Goal: Task Accomplishment & Management: Manage account settings

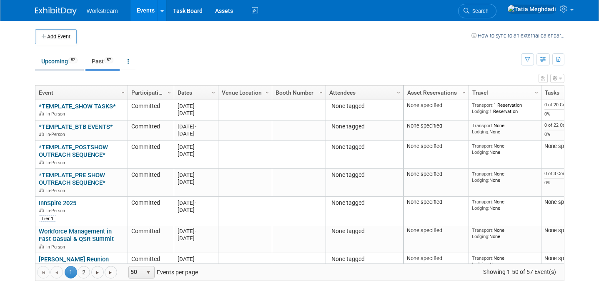
click at [66, 63] on link "Upcoming 52" at bounding box center [59, 61] width 49 height 16
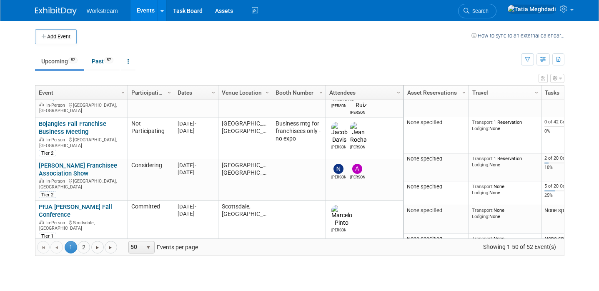
click at [61, 244] on link "AMOA Symposium - McDonalds" at bounding box center [67, 251] width 56 height 15
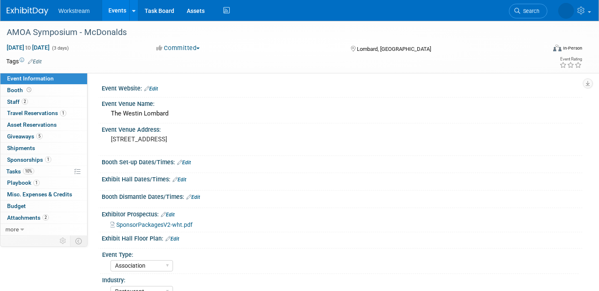
select select "Association"
select select "Restaurant"
select select "No"
select select "[PERSON_NAME]"
click at [11, 170] on span "Tasks 10%" at bounding box center [20, 171] width 28 height 7
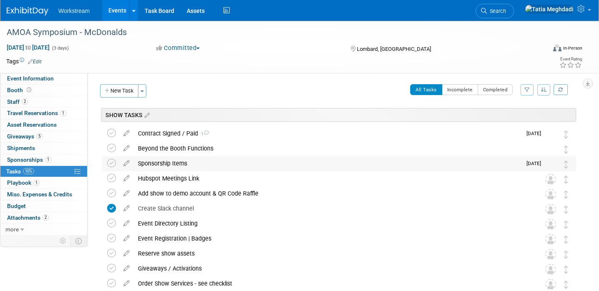
click at [228, 161] on div "Sponsorship Items" at bounding box center [328, 163] width 388 height 14
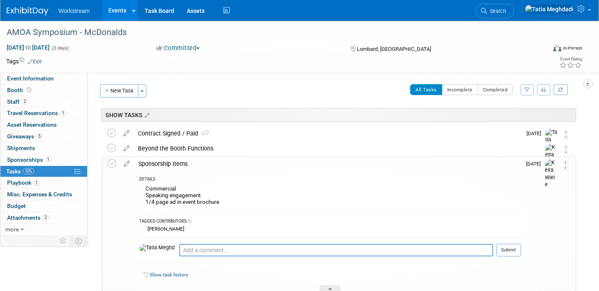
click at [228, 161] on div "Sponsorship Items" at bounding box center [327, 164] width 387 height 14
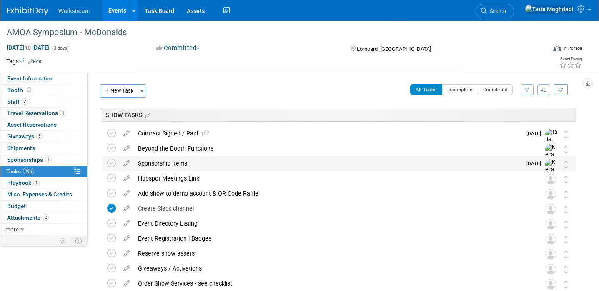
click at [228, 161] on div "Sponsorship Items" at bounding box center [328, 163] width 388 height 14
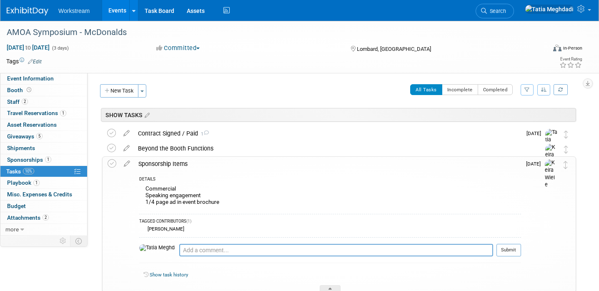
click at [228, 161] on div "Sponsorship Items" at bounding box center [327, 164] width 387 height 14
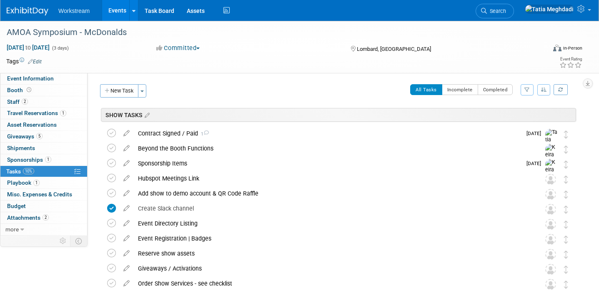
scroll to position [1, 0]
click at [47, 75] on span "Event Information" at bounding box center [30, 78] width 47 height 7
select select "Association"
select select "Restaurant"
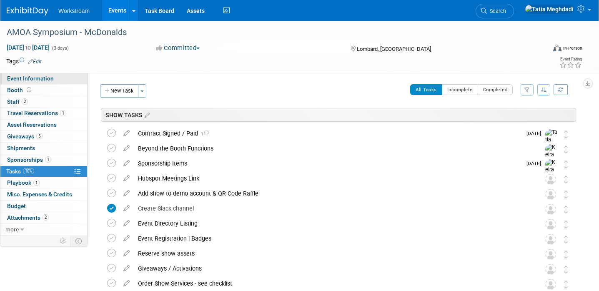
select select "No"
select select "[PERSON_NAME]"
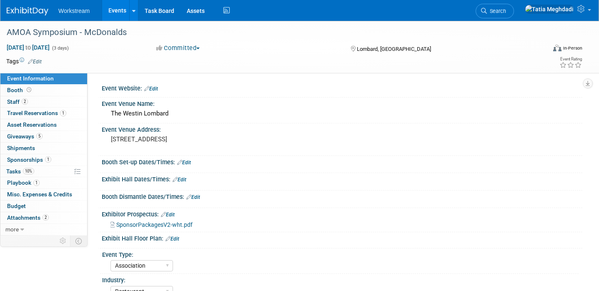
click at [129, 226] on span "SponsorPackagesV2-wht.pdf" at bounding box center [154, 224] width 76 height 7
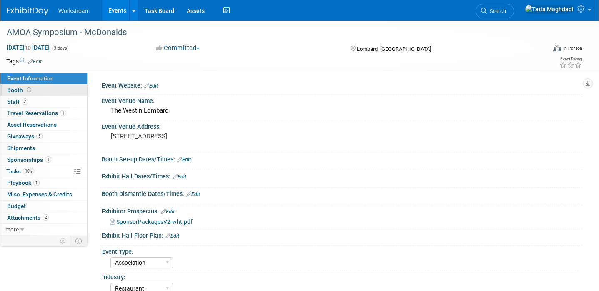
scroll to position [4, 0]
click at [120, 14] on link "Events" at bounding box center [117, 10] width 30 height 21
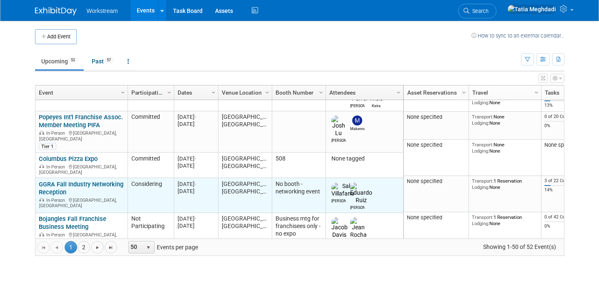
click at [65, 180] on link "GGRA Fall Industry Networking Reception" at bounding box center [81, 187] width 85 height 15
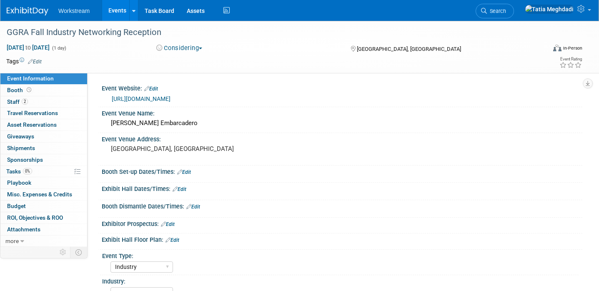
select select "Industry"
select select "[PERSON_NAME]"
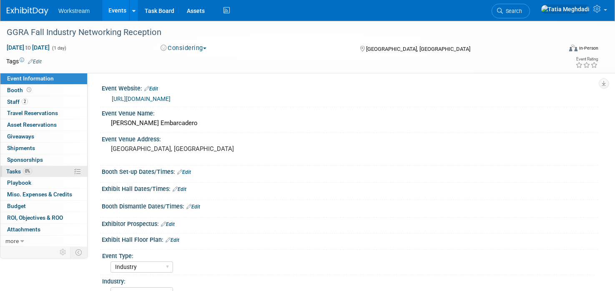
click at [12, 170] on span "Tasks 0%" at bounding box center [19, 171] width 26 height 7
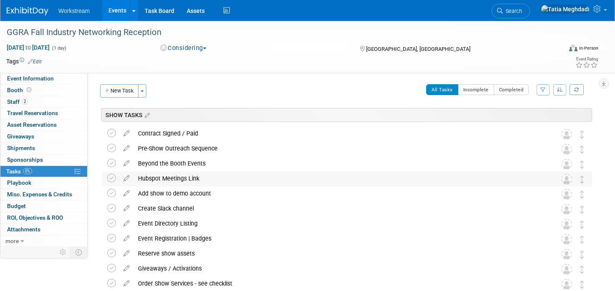
scroll to position [0, 0]
click at [20, 79] on span "Event Information" at bounding box center [30, 78] width 47 height 7
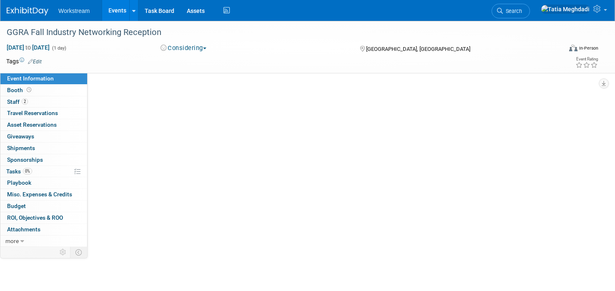
select select "Industry"
select select "[PERSON_NAME]"
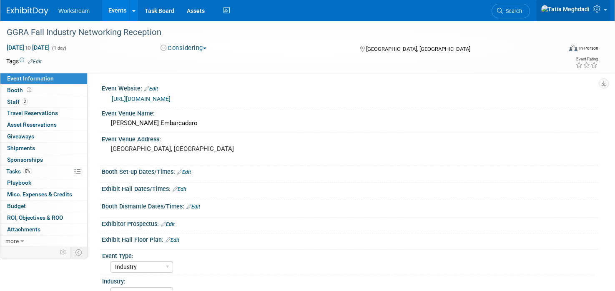
click at [598, 12] on icon at bounding box center [598, 9] width 10 height 8
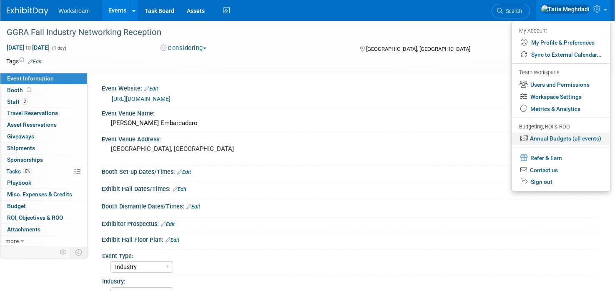
click at [549, 138] on link "Annual Budgets (all events)" at bounding box center [561, 139] width 98 height 12
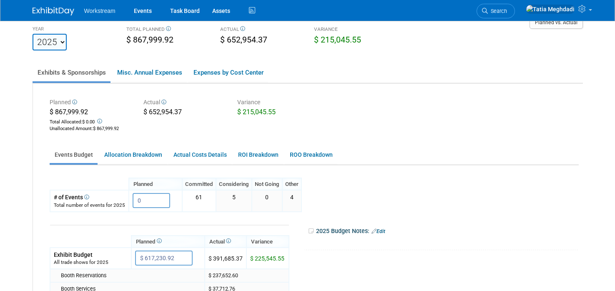
click at [33, 40] on select "2023 2024 2025 2026 2027 2028 2029 2030 2031" at bounding box center [50, 42] width 34 height 17
select select "2026"
click at [33, 34] on select "2023 2024 2025 2026 2027 2028 2029 2030 2031" at bounding box center [50, 42] width 34 height 17
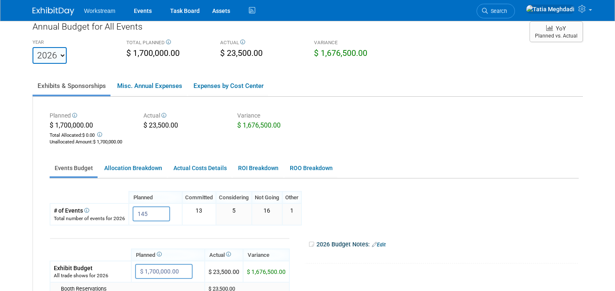
scroll to position [14, 0]
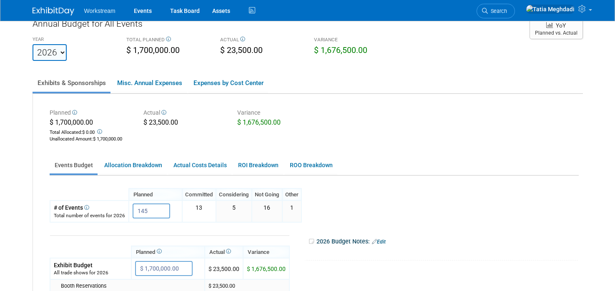
click at [162, 115] on span at bounding box center [163, 113] width 6 height 6
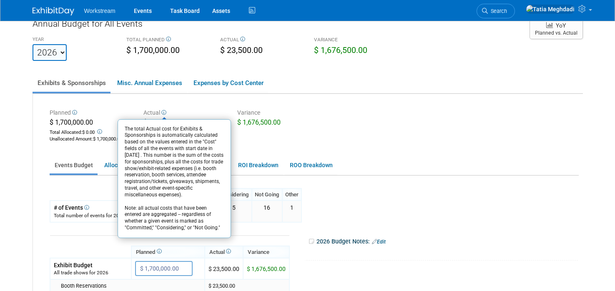
click at [185, 96] on div "Planned $ 1,700,000.00 Total Allocated: $ 0.00 Unallocated Amount : $ 1,700,000…" at bounding box center [308, 288] width 550 height 389
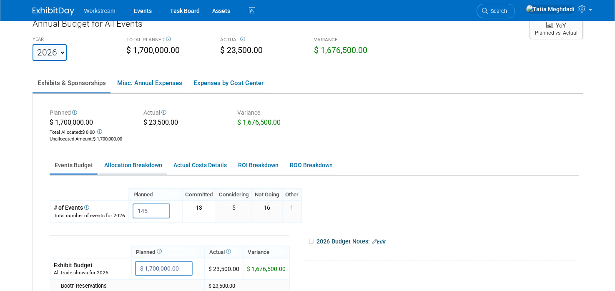
click at [132, 166] on link "Allocation Breakdown" at bounding box center [133, 165] width 68 height 16
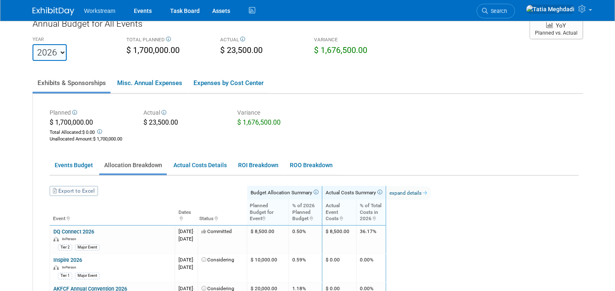
click at [318, 192] on icon at bounding box center [315, 192] width 6 height 5
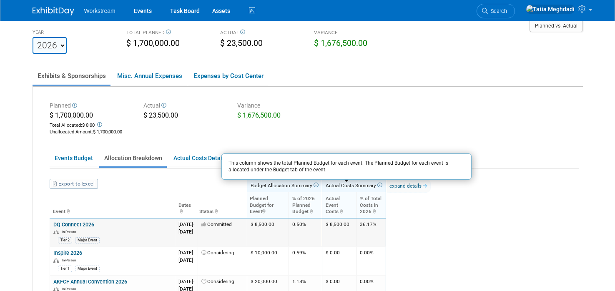
scroll to position [24, 0]
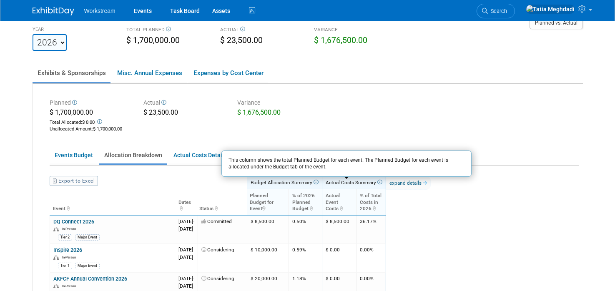
click at [232, 184] on th at bounding box center [222, 182] width 49 height 13
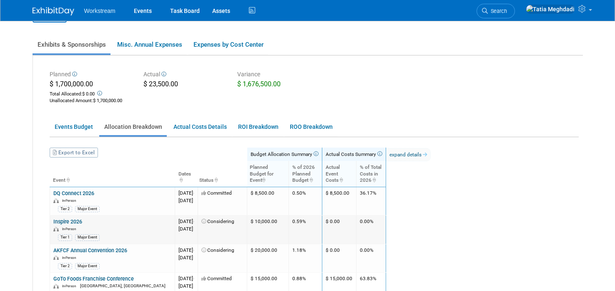
scroll to position [0, 0]
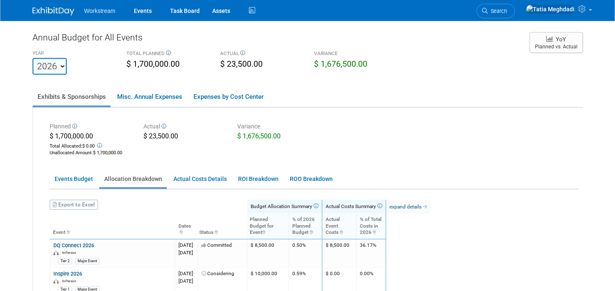
click at [60, 8] on img at bounding box center [54, 11] width 42 height 8
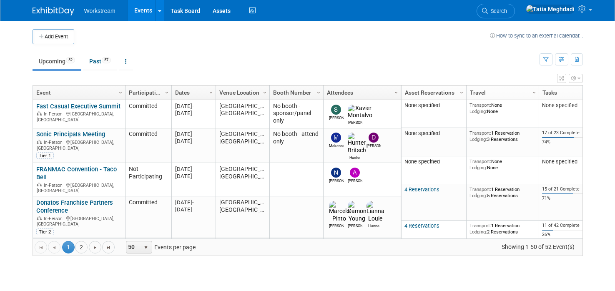
click at [396, 92] on span "Column Settings" at bounding box center [396, 92] width 7 height 7
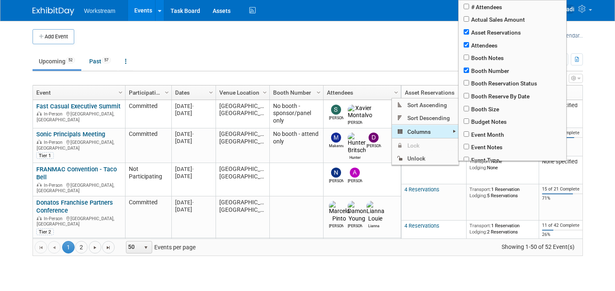
click at [417, 130] on span "Columns" at bounding box center [425, 131] width 67 height 13
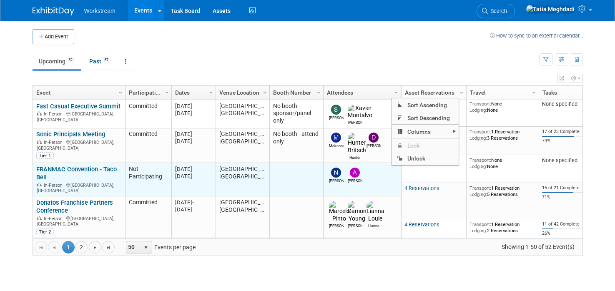
scroll to position [1, 0]
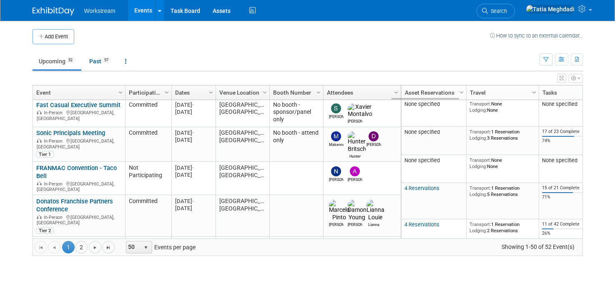
click at [60, 132] on link "Sonic Principals Meeting" at bounding box center [70, 133] width 69 height 8
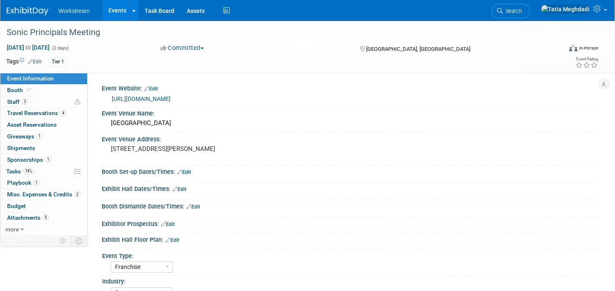
select select "Franchise"
select select "Restaurant"
select select "No"
select select "[PERSON_NAME]"
click at [113, 14] on link "Events" at bounding box center [117, 10] width 30 height 21
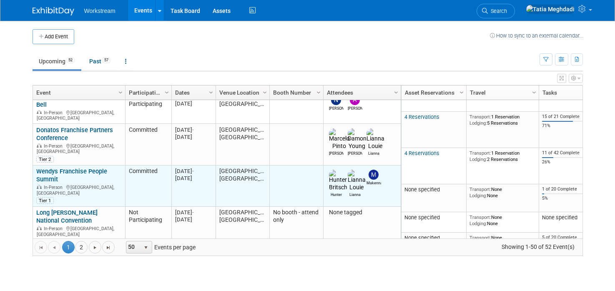
scroll to position [70, 0]
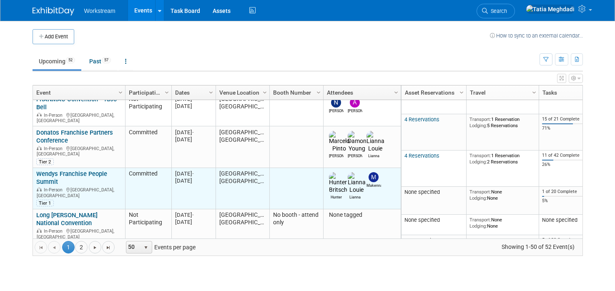
click at [48, 170] on link "Wendys Franchise People Summit" at bounding box center [71, 177] width 71 height 15
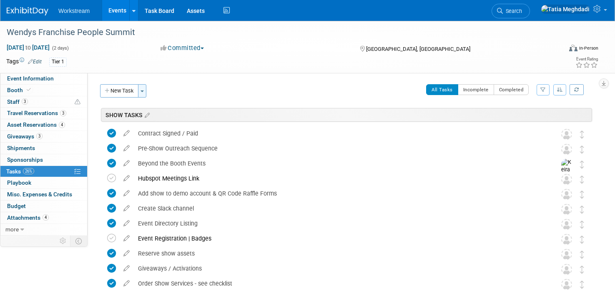
click at [143, 93] on button "Toggle Dropdown" at bounding box center [142, 90] width 8 height 13
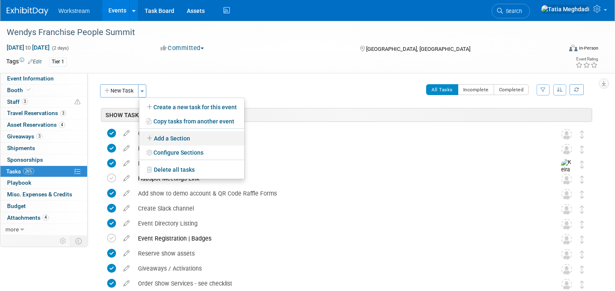
click at [172, 138] on link "Add a Section" at bounding box center [191, 138] width 105 height 14
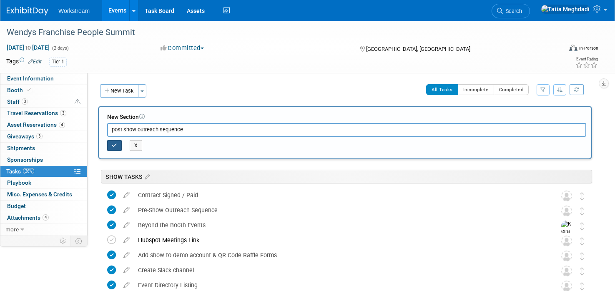
type input "post show outreach sequence"
click at [108, 143] on button "button" at bounding box center [114, 145] width 15 height 11
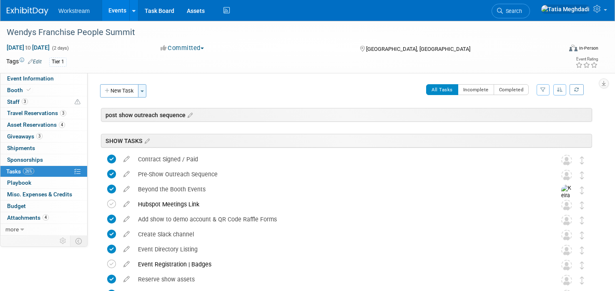
click at [143, 93] on button "Toggle Dropdown" at bounding box center [142, 90] width 8 height 13
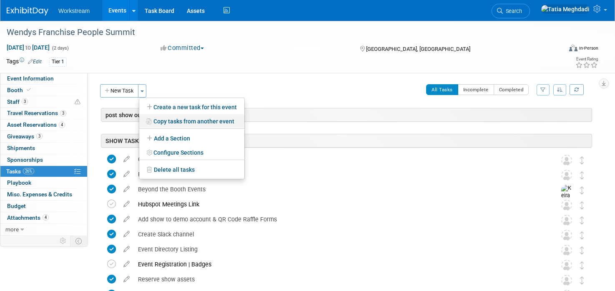
click at [174, 118] on link "Copy tasks from another event" at bounding box center [191, 121] width 105 height 14
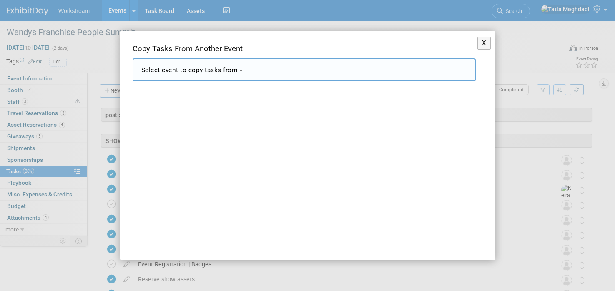
click at [194, 67] on span "Select event to copy tasks from" at bounding box center [189, 70] width 97 height 8
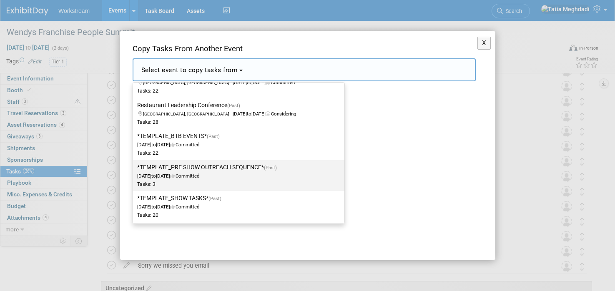
scroll to position [1353, 0]
click at [176, 165] on label "*TEMPLATE_PRE SHOW OUTREACH SEQUENCE* (Past) [DATE] to [DATE] Committed Tasks: 3" at bounding box center [236, 176] width 199 height 28
click at [134, 165] on input "*TEMPLATE_PRE SHOW OUTREACH SEQUENCE* (Past) [DATE] to [DATE] Committed Tasks: 3" at bounding box center [131, 167] width 5 height 5
select select "11163559"
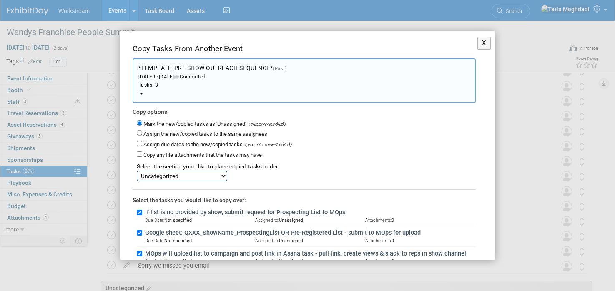
click at [177, 175] on select "post show outreach sequence SHOW TASKS BTB Events Tasks Uncategorized" at bounding box center [182, 176] width 90 height 10
click at [487, 41] on button "X" at bounding box center [484, 43] width 14 height 13
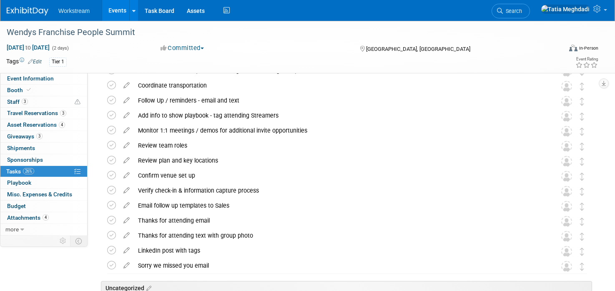
click at [122, 16] on link "Events" at bounding box center [117, 10] width 30 height 21
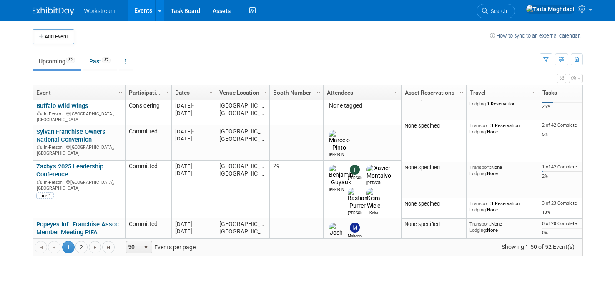
scroll to position [215, 0]
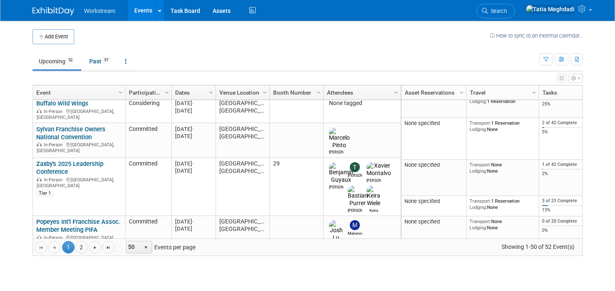
click at [71, 260] on link "Columbus Pizza Expo" at bounding box center [65, 264] width 59 height 8
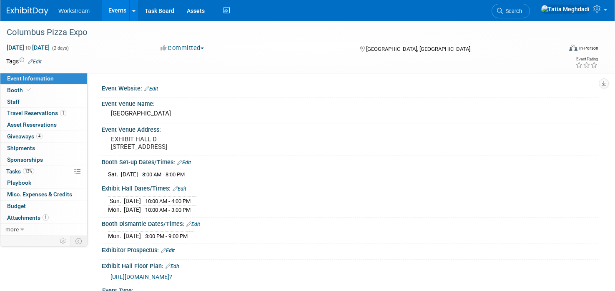
select select "Franchise"
select select "Restaurant"
select select "TBD"
select select "[PERSON_NAME]"
click at [123, 15] on link "Events" at bounding box center [117, 10] width 30 height 21
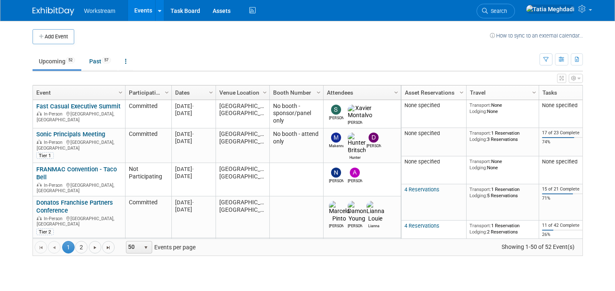
click at [92, 61] on link "Past 57" at bounding box center [100, 61] width 34 height 16
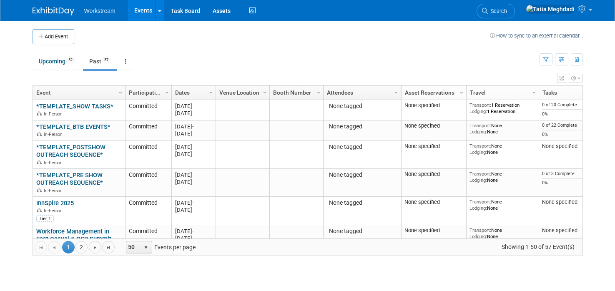
click at [63, 35] on button "Add Event" at bounding box center [54, 36] width 42 height 15
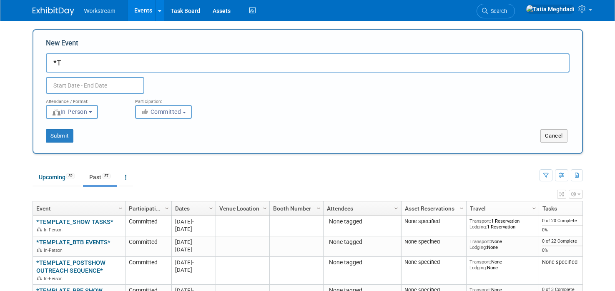
type input "*"
click at [554, 130] on button "Cancel" at bounding box center [553, 135] width 27 height 13
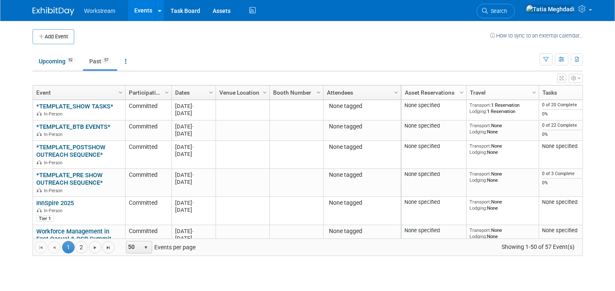
click at [132, 12] on link "Events" at bounding box center [143, 10] width 30 height 21
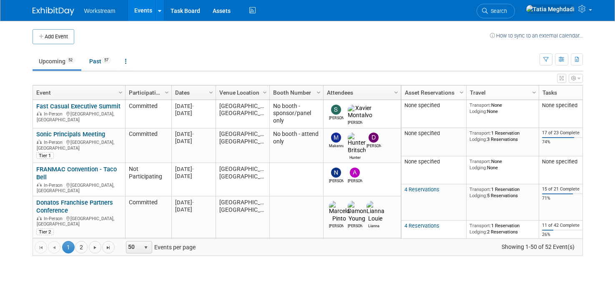
click at [48, 240] on link "Wendys Franchise People Summit" at bounding box center [71, 247] width 71 height 15
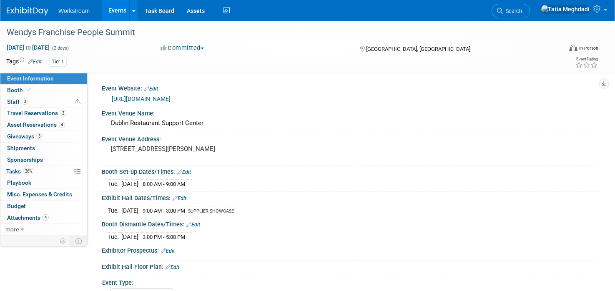
select select "Franchise"
select select "Restaurant"
select select "TBD"
select select "Tatia Meghdadi"
click at [17, 170] on span "Tasks 26%" at bounding box center [20, 171] width 28 height 7
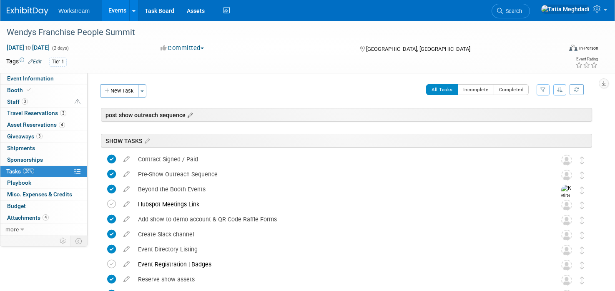
click at [192, 114] on icon at bounding box center [188, 116] width 7 height 8
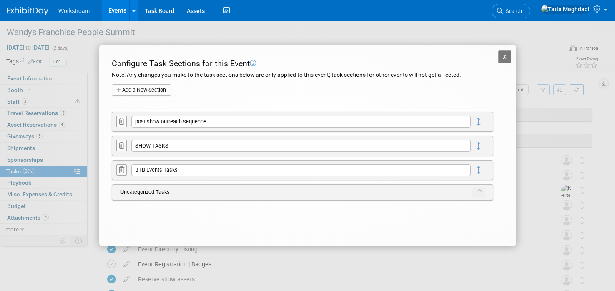
click at [503, 53] on button "X" at bounding box center [504, 56] width 13 height 13
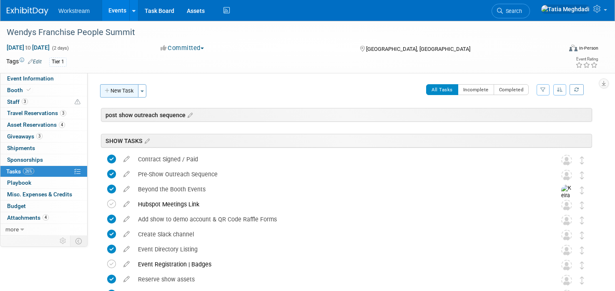
click at [129, 89] on button "New Task" at bounding box center [119, 90] width 38 height 13
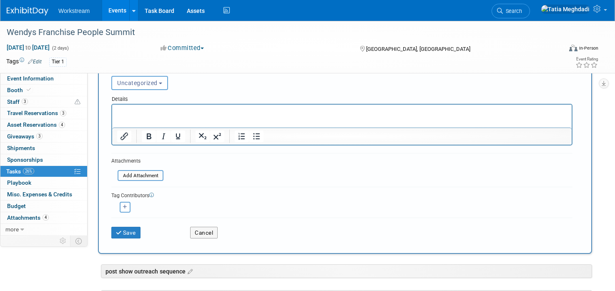
scroll to position [103, 0]
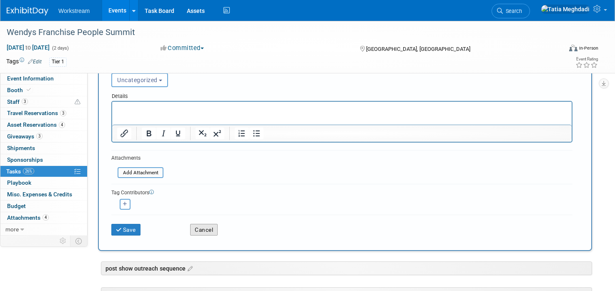
click at [202, 233] on button "Cancel" at bounding box center [204, 230] width 28 height 12
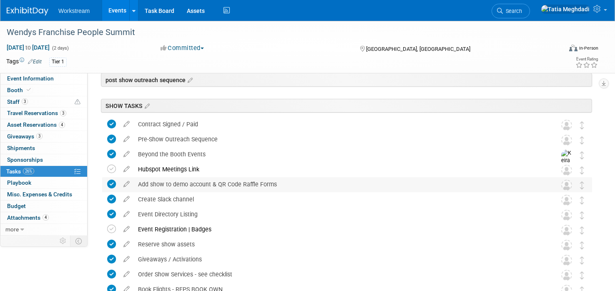
scroll to position [0, 0]
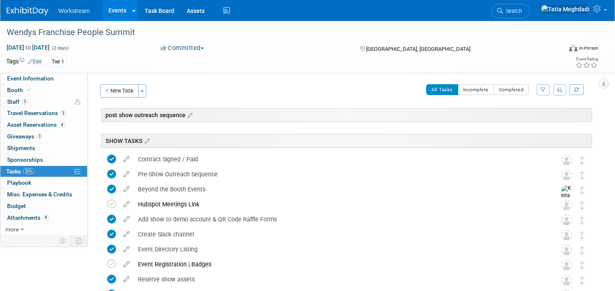
click at [13, 170] on span "Tasks 26%" at bounding box center [20, 171] width 28 height 7
click at [148, 90] on div "New Task Toggle Dropdown Create a new task for this event Copy tasks from anoth…" at bounding box center [125, 90] width 51 height 13
click at [145, 90] on button "Toggle Dropdown" at bounding box center [142, 90] width 8 height 13
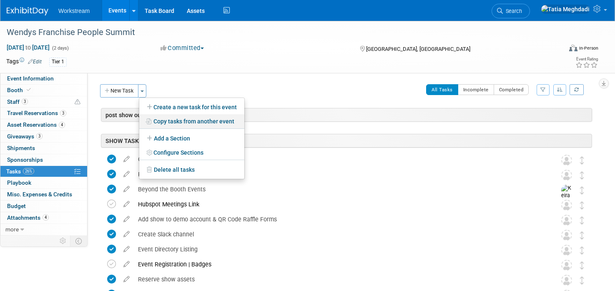
click at [182, 118] on link "Copy tasks from another event" at bounding box center [191, 121] width 105 height 14
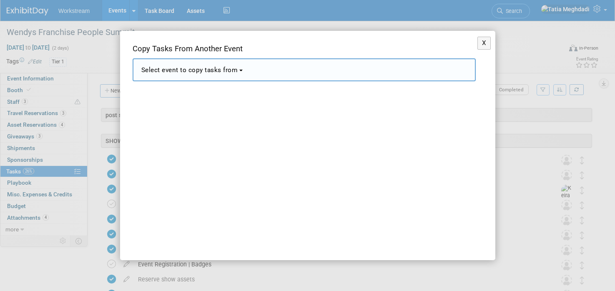
click at [182, 74] on button "Select event to copy tasks from" at bounding box center [304, 69] width 343 height 23
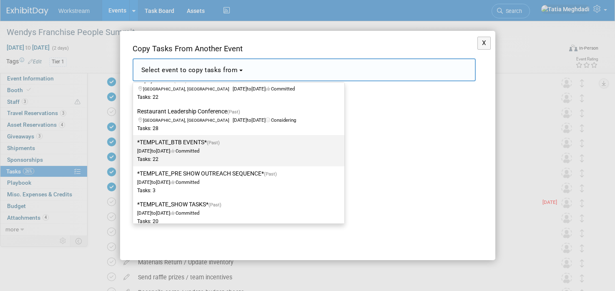
scroll to position [1353, 0]
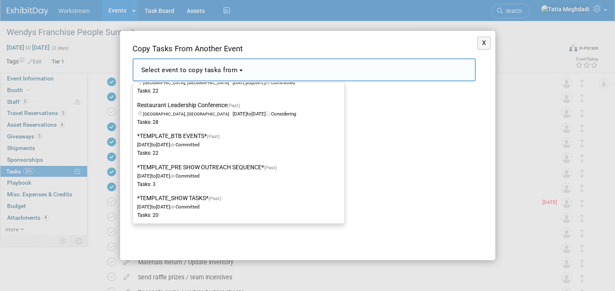
click at [71, 264] on div "X Copy Tasks From Another Event <span style='font-size: 1.1em;'>Select event to…" at bounding box center [307, 145] width 615 height 291
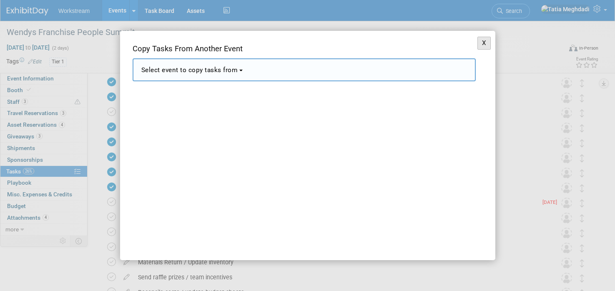
click at [487, 39] on button "X" at bounding box center [484, 43] width 14 height 13
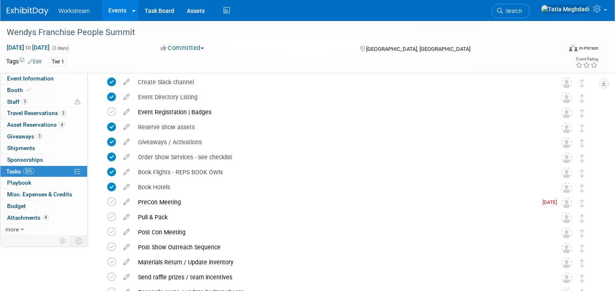
click at [113, 10] on link "Events" at bounding box center [117, 10] width 30 height 21
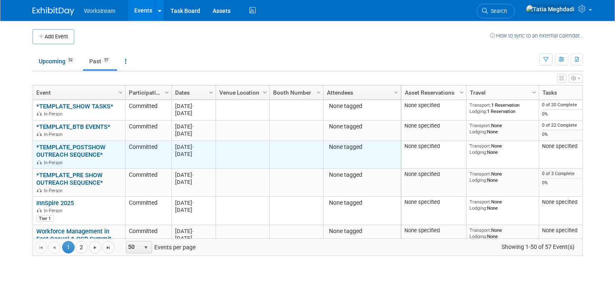
click at [80, 150] on div "*TEMPLATE_POSTSHOW OUTREACH SEQUENCE* In-Person" at bounding box center [78, 154] width 85 height 23
click at [62, 153] on link "*TEMPLATE_POSTSHOW OUTREACH SEQUENCE*" at bounding box center [70, 150] width 69 height 15
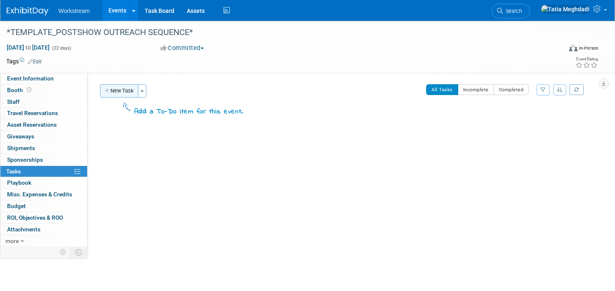
click at [120, 91] on button "New Task" at bounding box center [119, 90] width 38 height 13
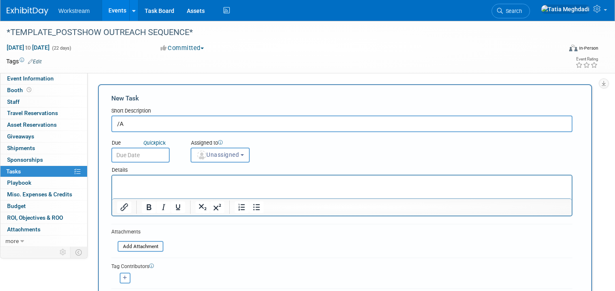
type input "/"
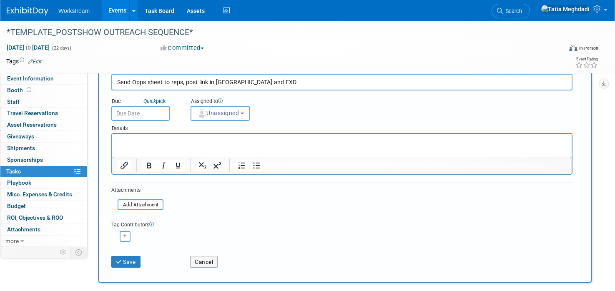
scroll to position [52, 0]
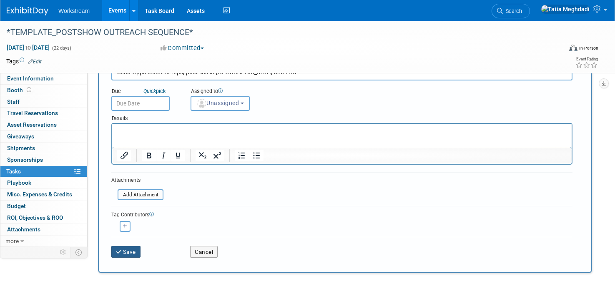
type input "Send Opps sheet to reps, post link in [GEOGRAPHIC_DATA] and EXD"
click at [126, 251] on button "Save" at bounding box center [125, 252] width 29 height 12
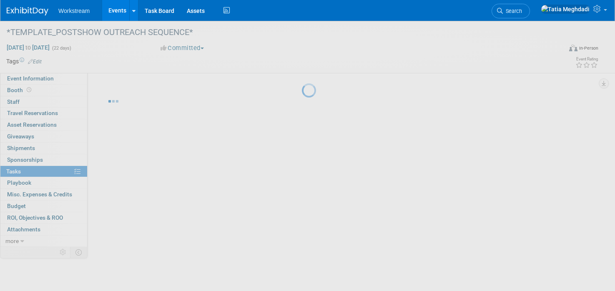
scroll to position [0, 0]
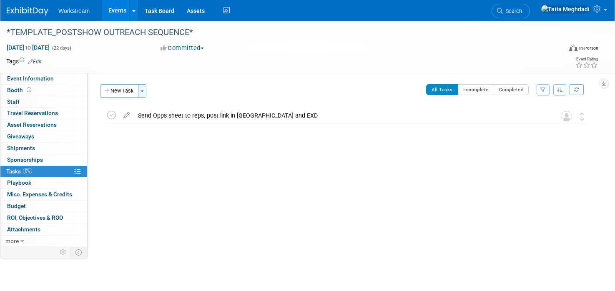
click at [143, 92] on button "Toggle Dropdown" at bounding box center [142, 90] width 8 height 13
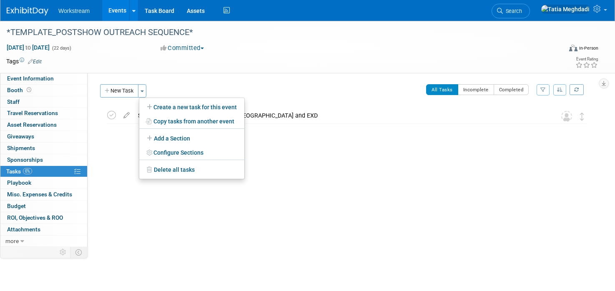
drag, startPoint x: 118, startPoint y: 164, endPoint x: 122, endPoint y: 156, distance: 9.3
click at [119, 163] on div "*TEMPLATE_POSTSHOW OUTREACH SEQUENCE* [DATE] to [DATE] (Going) Send Opps sheet …" at bounding box center [345, 144] width 494 height 73
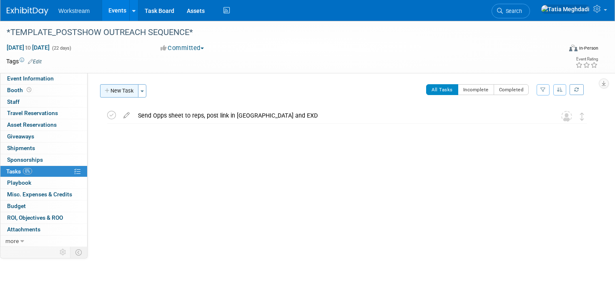
click at [124, 89] on button "New Task" at bounding box center [119, 90] width 38 height 13
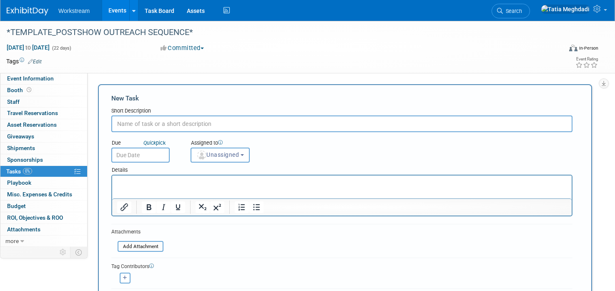
click at [148, 130] on input "text" at bounding box center [341, 123] width 461 height 17
click at [269, 122] on input "Compile Booth Visitors List and/or Attendee lists" at bounding box center [341, 123] width 461 height 17
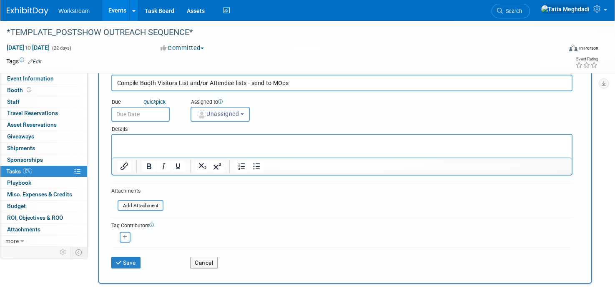
scroll to position [85, 0]
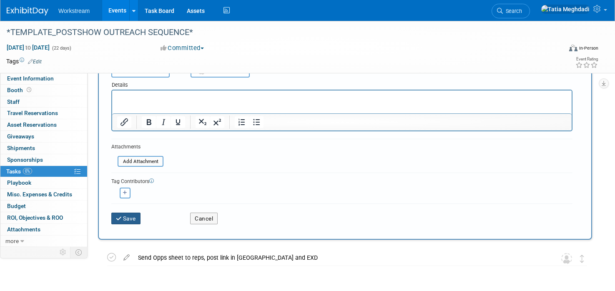
type input "Compile Booth Visitors List and/or Attendee lists - send to MOps"
click at [128, 218] on button "Save" at bounding box center [125, 219] width 29 height 12
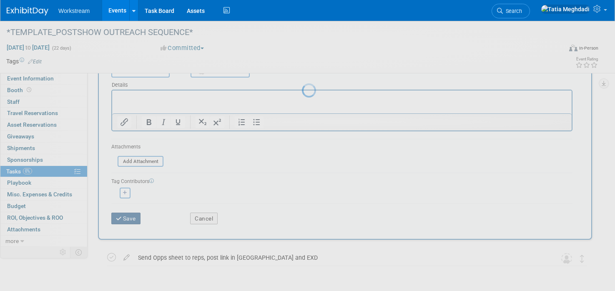
scroll to position [0, 0]
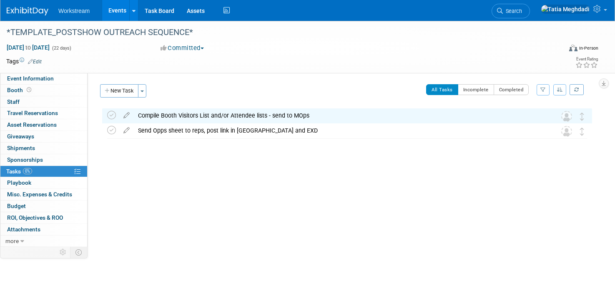
click at [395, 163] on div at bounding box center [345, 156] width 494 height 17
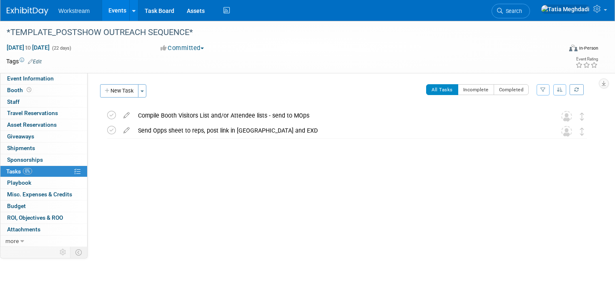
click at [115, 10] on link "Events" at bounding box center [117, 10] width 30 height 21
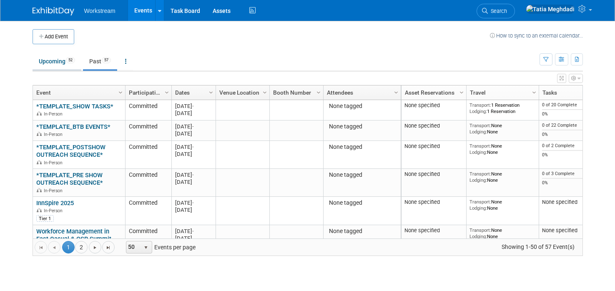
click at [57, 63] on link "Upcoming 52" at bounding box center [57, 61] width 49 height 16
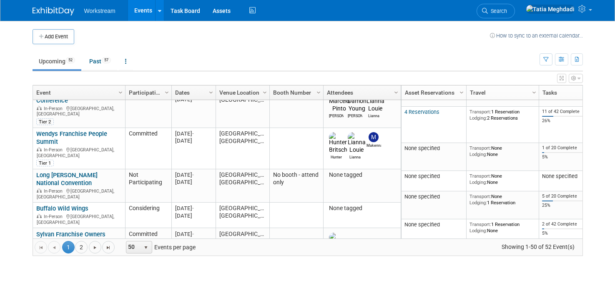
scroll to position [114, 0]
